Goal: Task Accomplishment & Management: Use online tool/utility

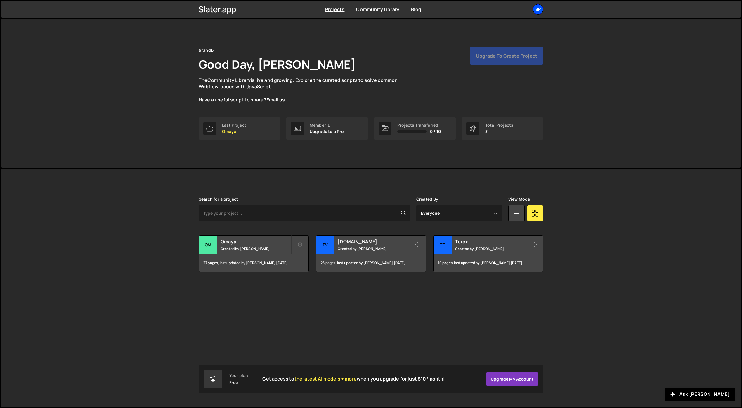
click at [538, 14] on div "br" at bounding box center [538, 9] width 11 height 11
click at [498, 61] on button "Logout" at bounding box center [507, 65] width 72 height 10
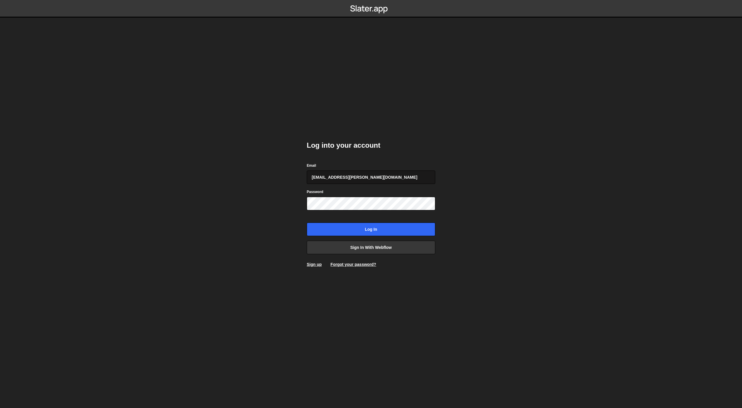
click at [361, 182] on input "georgi@branda.bg" at bounding box center [371, 176] width 129 height 13
type input "gdtsonev@gmail.com"
click at [356, 224] on input "Log in" at bounding box center [371, 228] width 129 height 13
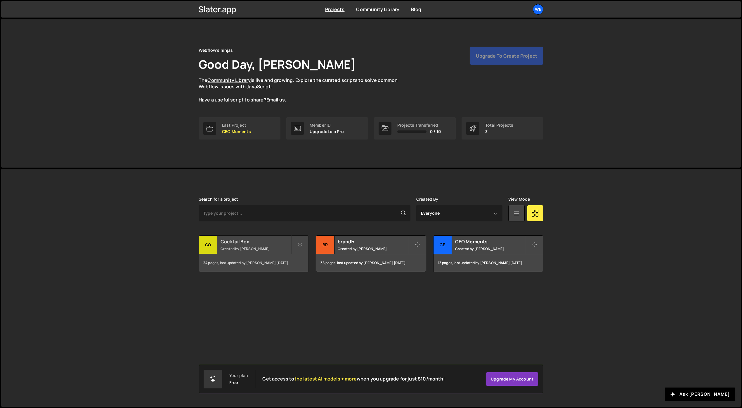
click at [264, 248] on small "Created by [PERSON_NAME]" at bounding box center [256, 248] width 70 height 5
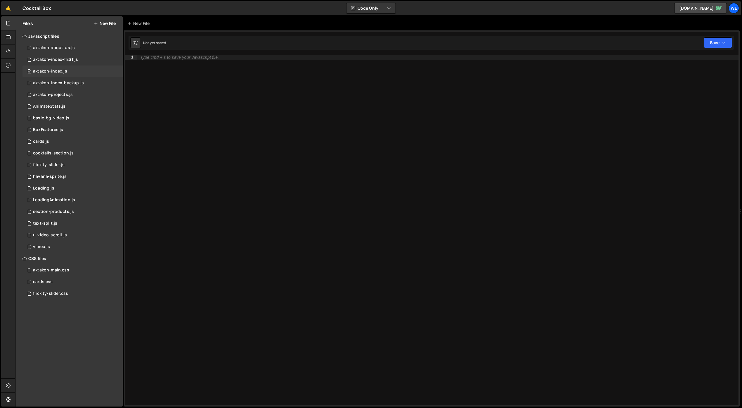
click at [56, 70] on div "aktakon-index.js" at bounding box center [50, 71] width 34 height 5
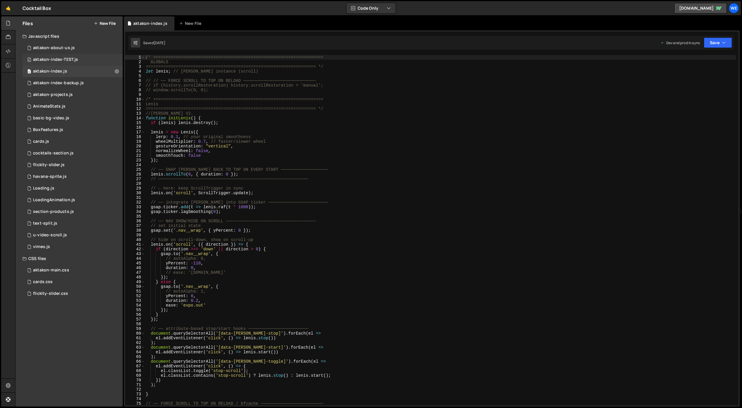
scroll to position [279, 0]
click at [65, 60] on div "aktakon-index-TEST.js" at bounding box center [55, 59] width 45 height 5
click at [405, 150] on div "/* ==================================================================== GLOBALS…" at bounding box center [441, 234] width 592 height 359
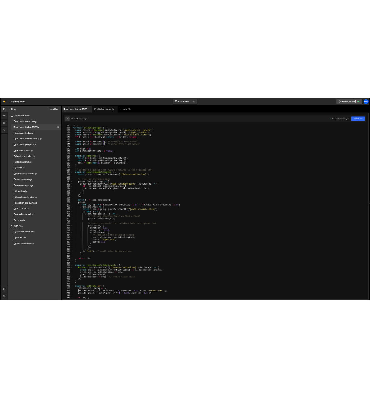
scroll to position [706, 0]
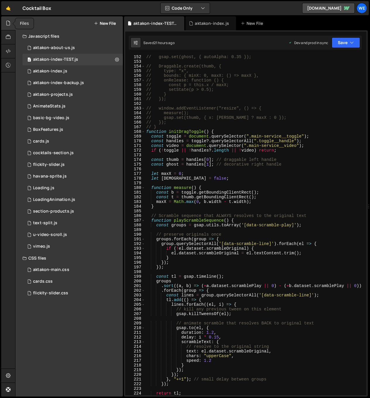
click at [9, 23] on icon at bounding box center [8, 23] width 5 height 6
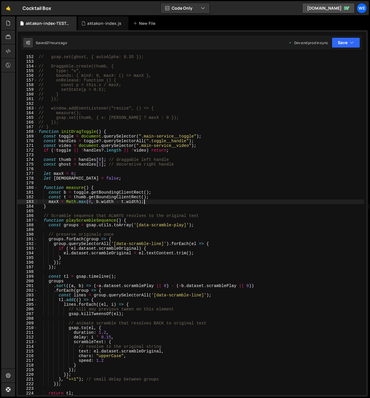
click at [256, 204] on div "// gsap.set(ghost, { autoAlpha: 0.35 }); // Draggable.create(thumb, { // type: …" at bounding box center [200, 230] width 326 height 350
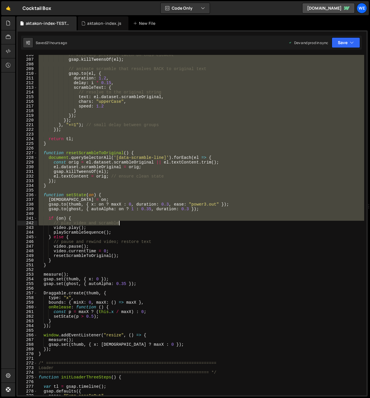
scroll to position [1000, 0]
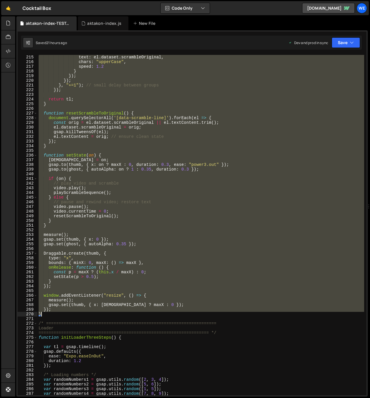
drag, startPoint x: 38, startPoint y: 133, endPoint x: 65, endPoint y: 315, distance: 184.3
click at [65, 315] on div "text : el . dataset . scrambleOriginal , chars : "upperCase" , speed : 1.2 } })…" at bounding box center [200, 230] width 326 height 350
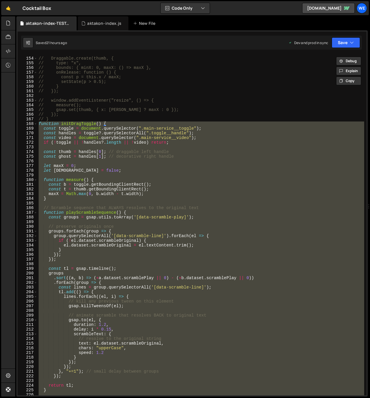
scroll to position [713, 0]
click at [192, 291] on div "// Draggable.create(thumb, { // type: "x", // bounds: { minX: 0, maxX: () => ma…" at bounding box center [200, 225] width 326 height 341
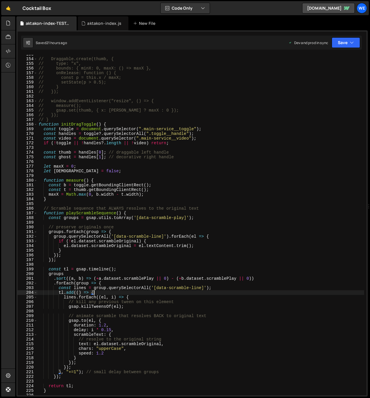
click at [148, 328] on div "// Draggable.create(thumb, { // type: "x", // bounds: { minX: 0, maxX: () => ma…" at bounding box center [200, 227] width 326 height 350
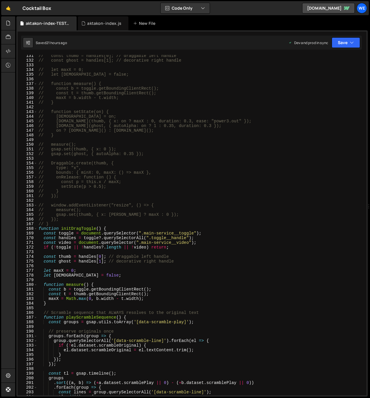
scroll to position [490, 0]
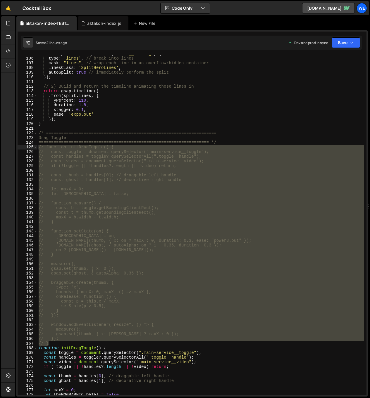
drag, startPoint x: 54, startPoint y: 342, endPoint x: 25, endPoint y: 148, distance: 197.0
click at [25, 148] on div "delay: i * 0.15, 105 106 107 108 109 110 111 112 113 114 115 116 117 118 119 12…" at bounding box center [192, 225] width 349 height 341
type textarea "// function initDragToggle() { // const toggle = document.querySelector(".main-…"
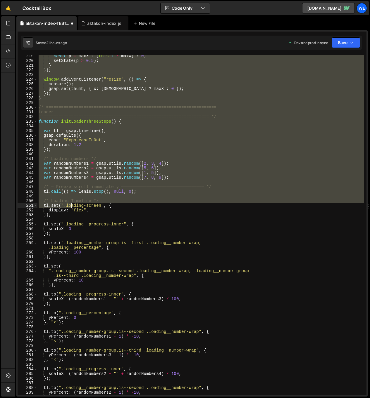
scroll to position [946, 0]
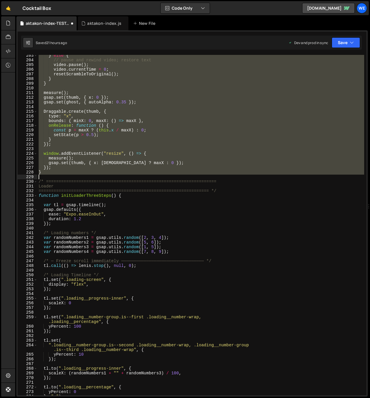
drag, startPoint x: 39, startPoint y: 148, endPoint x: 58, endPoint y: 175, distance: 33.9
click at [58, 175] on div "} else { // pause and rewind video; restore text video . pause ( ) ; video . cu…" at bounding box center [200, 228] width 326 height 350
type textarea "// }"
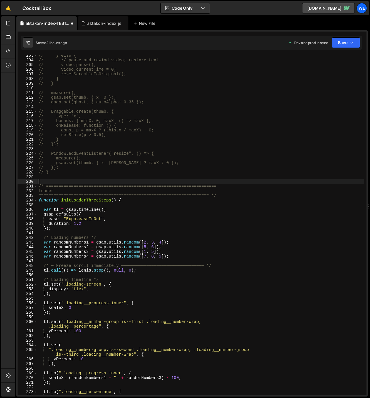
paste textarea "}, { once: true });"
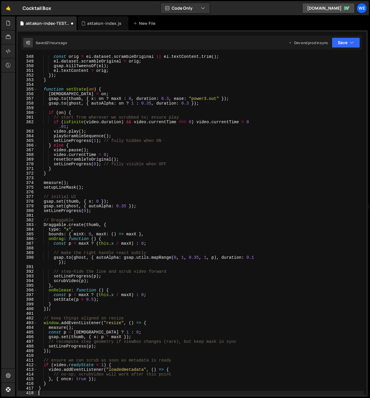
type textarea "}, { once: true });"
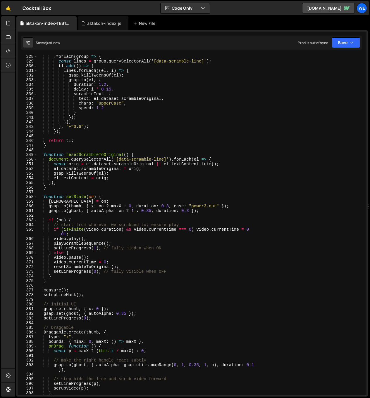
scroll to position [1782, 0]
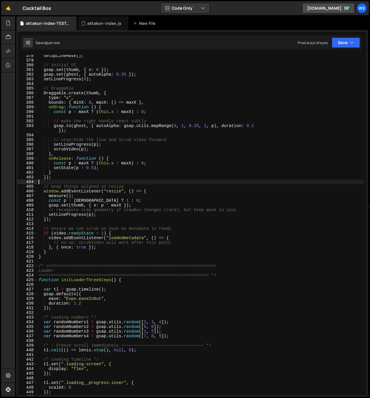
click at [157, 184] on div "setupLineMask ( ) ; // initial UI gsap . set ( thumb , { x : 0 }) ; gsap . set …" at bounding box center [200, 228] width 326 height 350
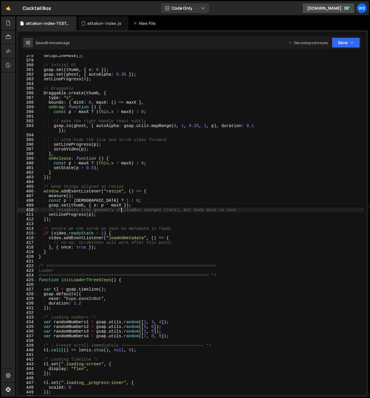
click at [122, 211] on div "setupLineMask ( ) ; // initial UI gsap . set ( thumb , { x : 0 }) ; gsap . set …" at bounding box center [200, 228] width 326 height 350
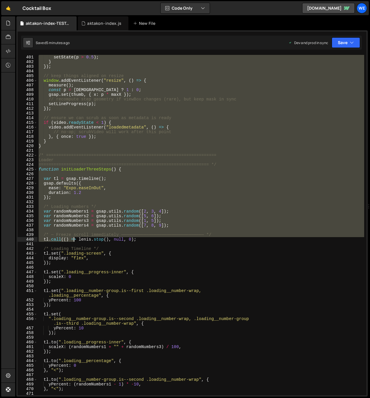
scroll to position [1893, 0]
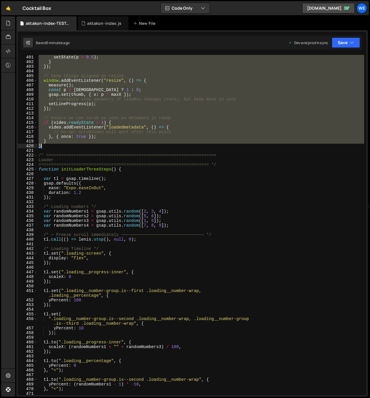
drag, startPoint x: 39, startPoint y: 158, endPoint x: 53, endPoint y: 148, distance: 17.4
click at [53, 148] on div "setState ( p > 0.5 ) ; } }) ; // keep things aligned on resize window . addEven…" at bounding box center [200, 230] width 326 height 350
type textarea "} }"
paste textarea
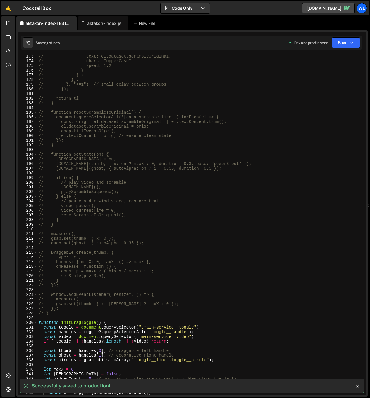
scroll to position [685, 0]
